Goal: Go to known website: Access a specific website the user already knows

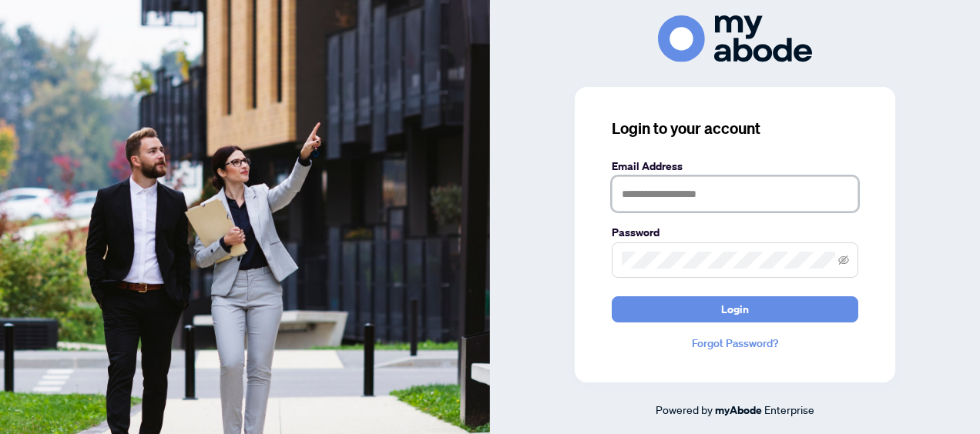
click at [475, 169] on input "text" at bounding box center [735, 193] width 247 height 35
type input "**********"
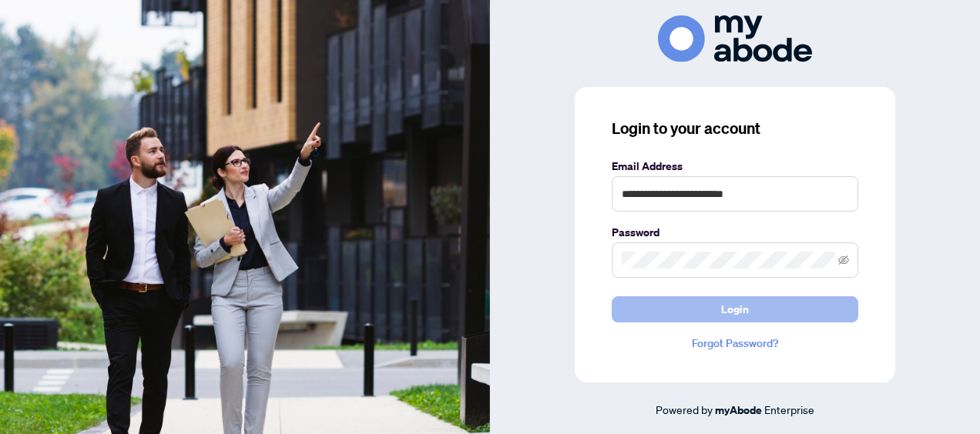
click at [475, 169] on span "Login" at bounding box center [735, 309] width 28 height 25
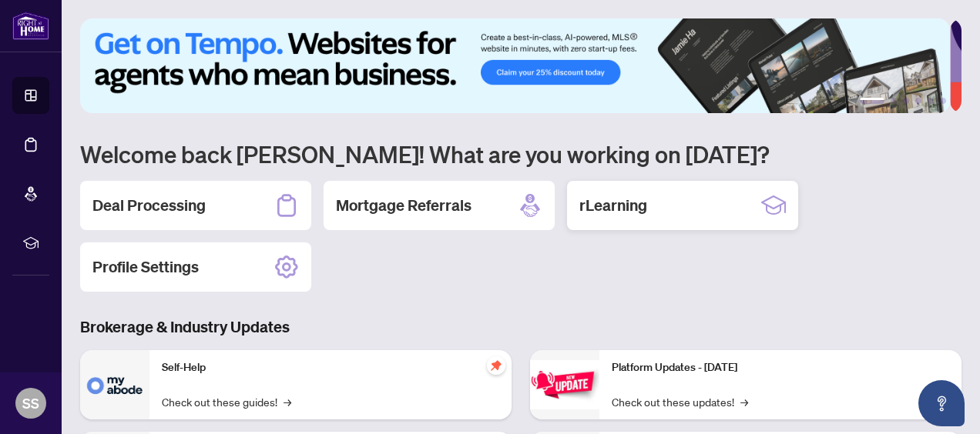
click at [626, 203] on h2 "rLearning" at bounding box center [613, 206] width 68 height 22
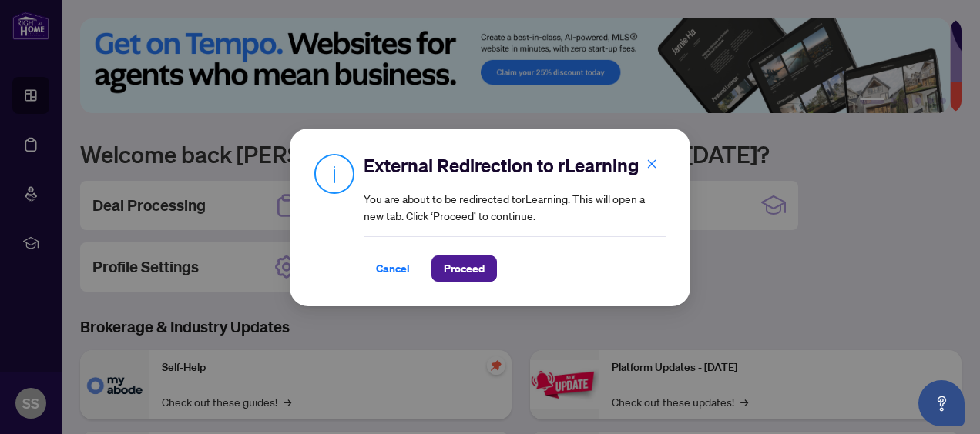
click at [439, 317] on div "External Redirection to rLearning You are about to be redirected to rLearning .…" at bounding box center [490, 217] width 980 height 434
click at [457, 265] on span "Proceed" at bounding box center [464, 269] width 41 height 25
